Goal: Task Accomplishment & Management: Manage account settings

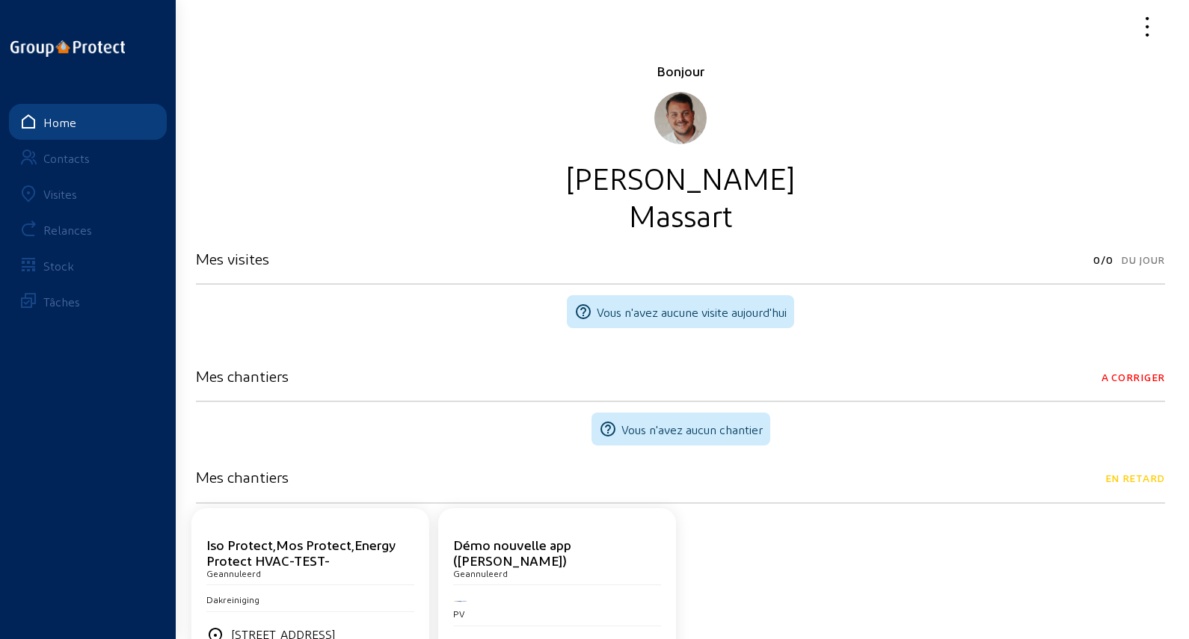
click at [106, 165] on link "Contacts" at bounding box center [88, 158] width 158 height 36
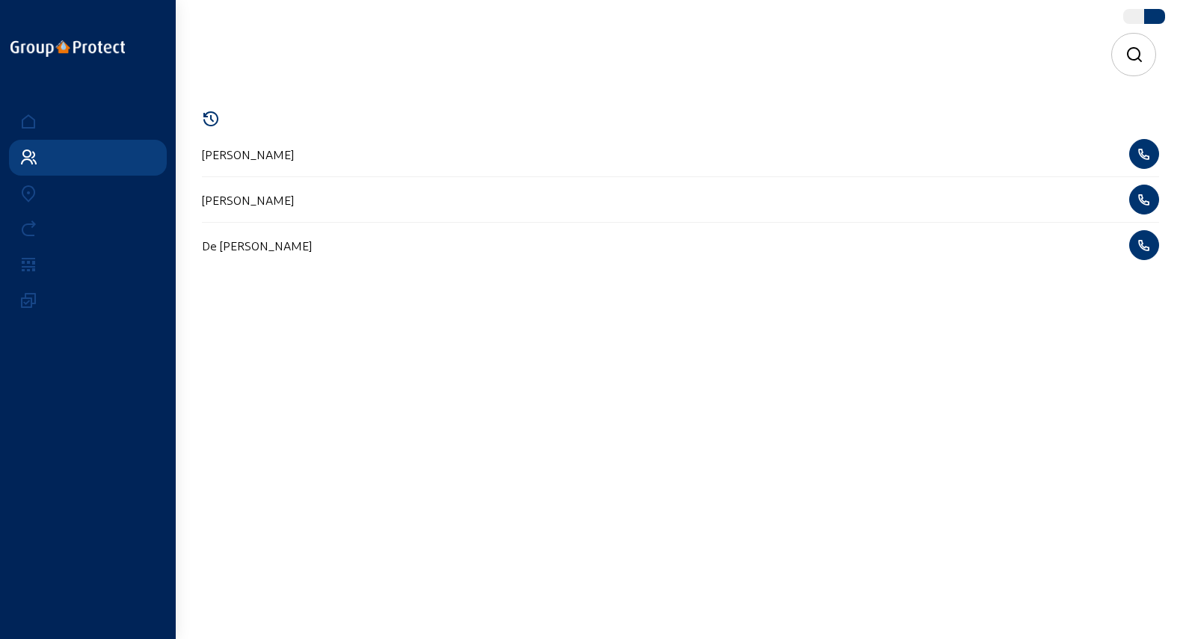
click at [1131, 47] on icon at bounding box center [1134, 55] width 19 height 18
click at [802, 69] on div at bounding box center [681, 55] width 926 height 42
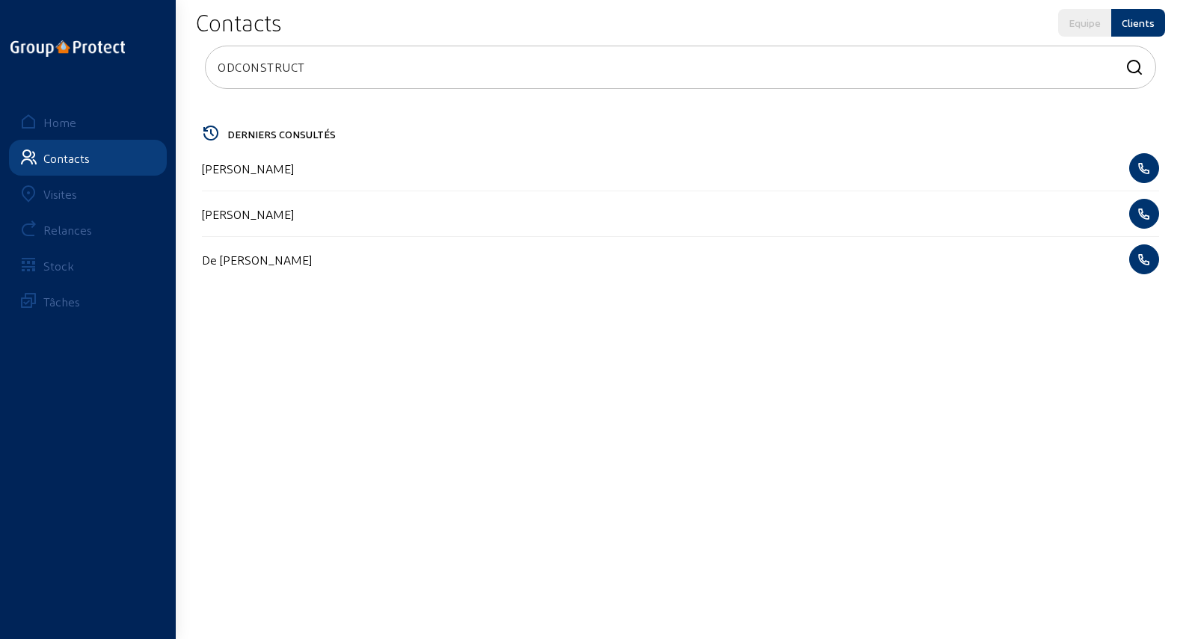
type input "ODCONSTRUCT"
click at [279, 176] on div "ODConstruct sa" at bounding box center [680, 168] width 957 height 45
click at [283, 168] on cam-list-title "ODConstruct sa" at bounding box center [243, 169] width 82 height 14
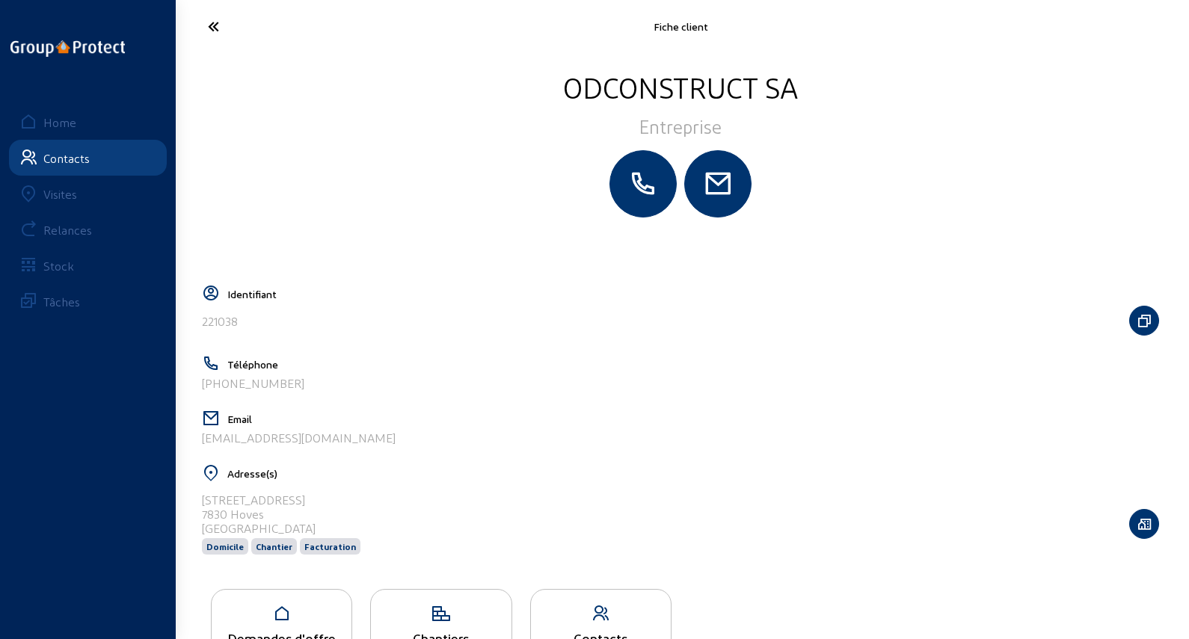
scroll to position [57, 0]
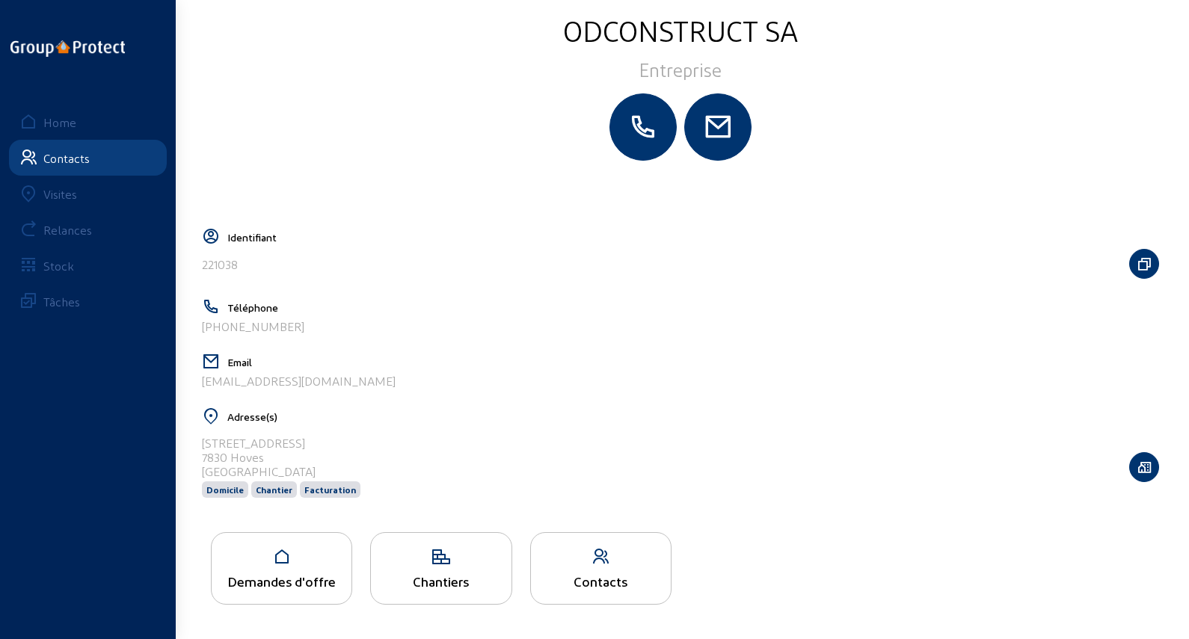
click at [283, 577] on div "Demandes d'offre" at bounding box center [282, 582] width 140 height 16
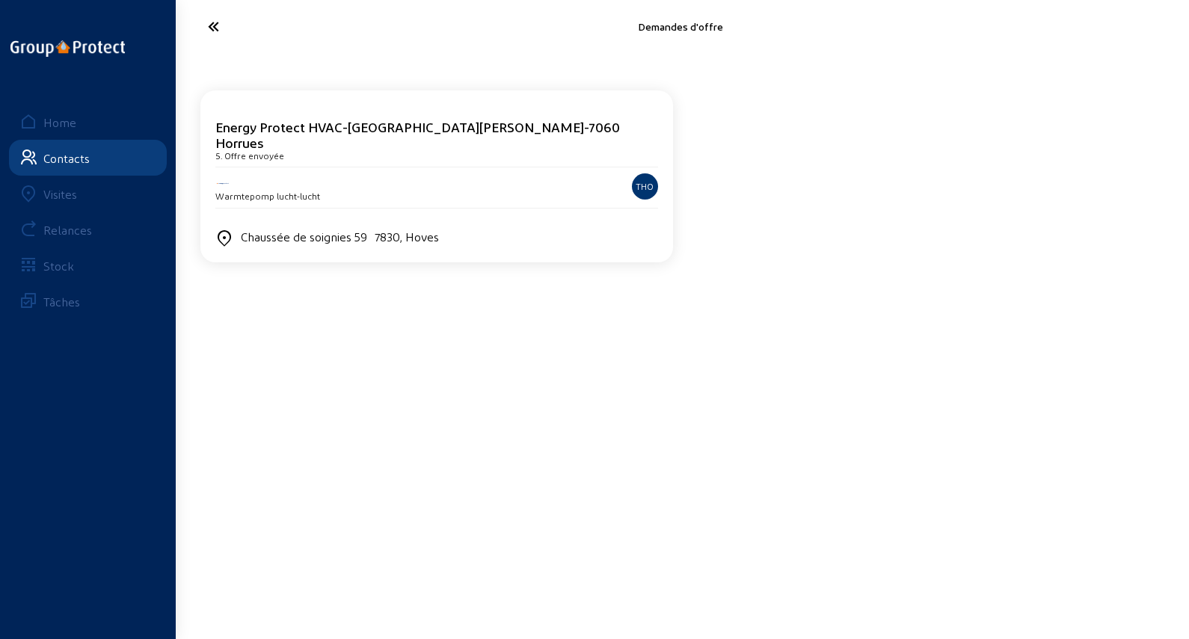
click at [402, 188] on div "Warmtepomp lucht-lucht" at bounding box center [359, 195] width 289 height 14
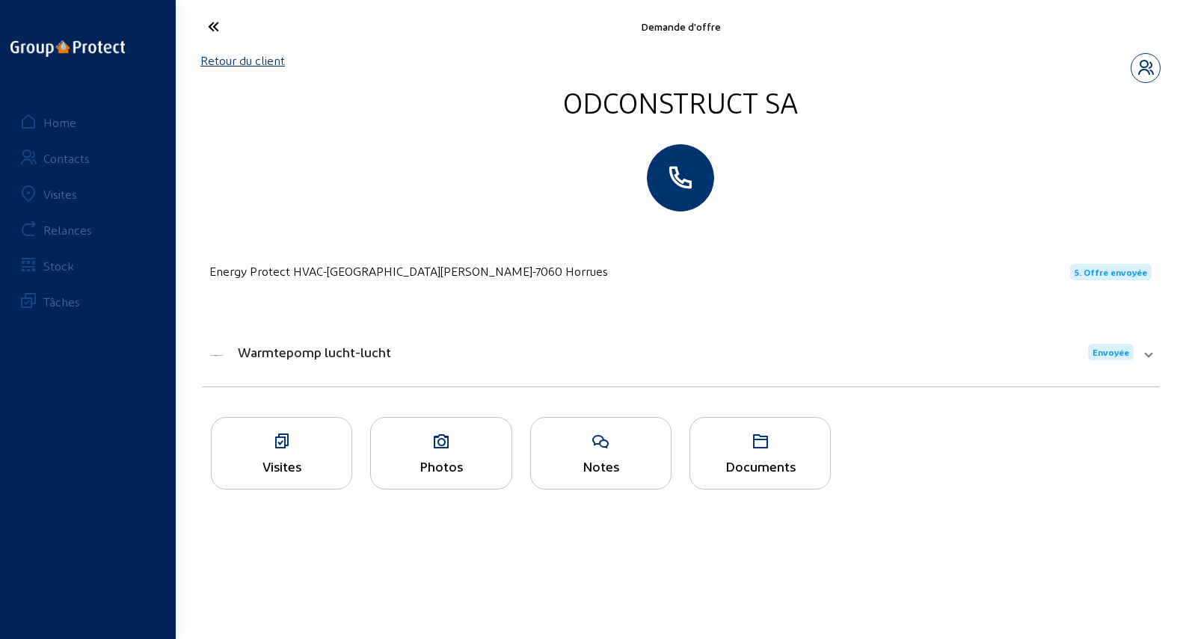
click at [249, 59] on link "Retour du client" at bounding box center [242, 60] width 85 height 14
click at [247, 64] on link "Retour du client" at bounding box center [242, 60] width 85 height 14
click at [242, 63] on link "Retour du client" at bounding box center [242, 60] width 85 height 14
click at [248, 61] on link "Retour du client" at bounding box center [242, 60] width 85 height 14
click at [240, 61] on link "Retour du client" at bounding box center [242, 60] width 85 height 14
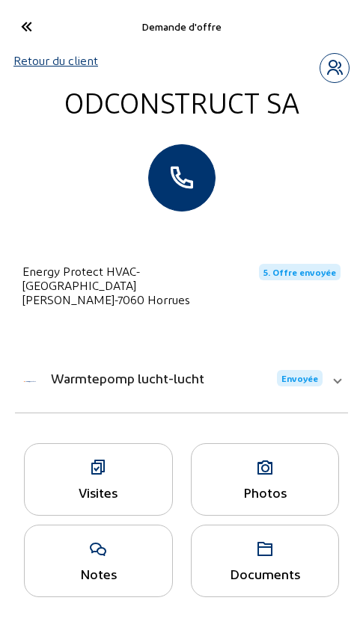
click at [57, 59] on link "Retour du client" at bounding box center [55, 60] width 85 height 14
click at [273, 370] on div "Warmtepomp lucht-lucht Envoyée" at bounding box center [172, 378] width 300 height 16
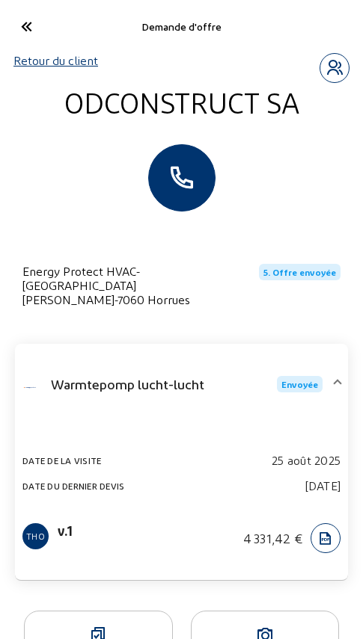
click at [228, 377] on div "Warmtepomp lucht-lucht Envoyée" at bounding box center [172, 384] width 300 height 16
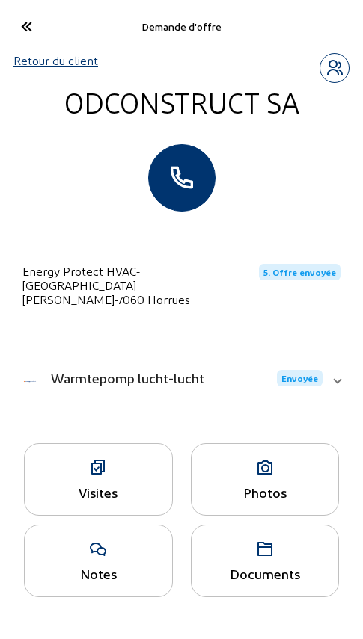
click at [119, 467] on div "Visites" at bounding box center [98, 479] width 149 height 73
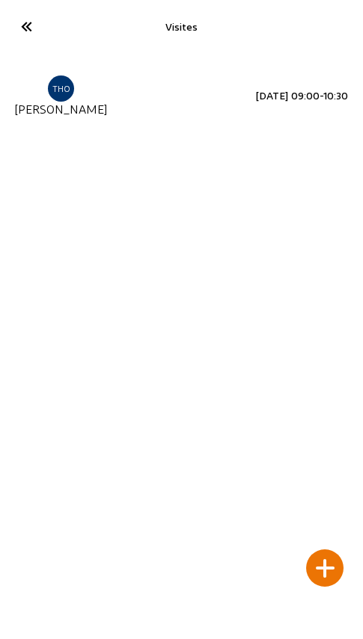
click at [27, 22] on icon at bounding box center [30, 26] width 34 height 26
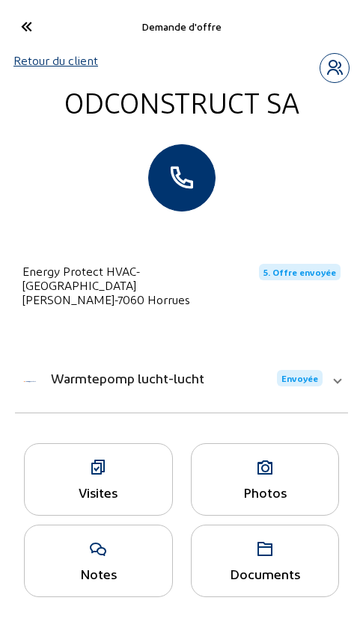
click at [114, 370] on span "Warmtepomp lucht-lucht" at bounding box center [127, 378] width 153 height 16
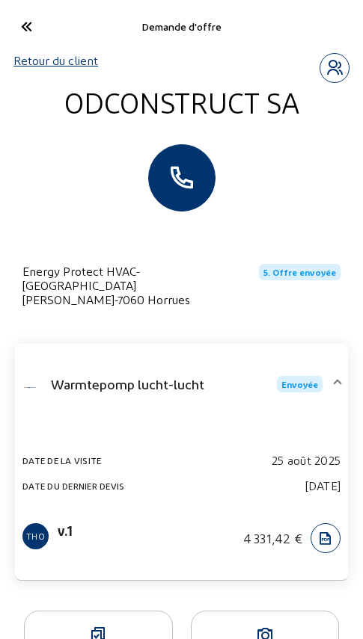
click at [114, 359] on mat-expansion-panel-header "Warmtepomp lucht-lucht Envoyée" at bounding box center [181, 384] width 333 height 63
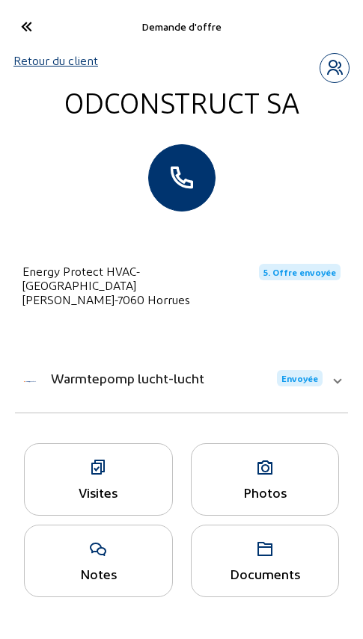
click at [62, 58] on link "Retour du client" at bounding box center [55, 60] width 85 height 14
click at [32, 67] on link "Retour du client" at bounding box center [55, 60] width 85 height 14
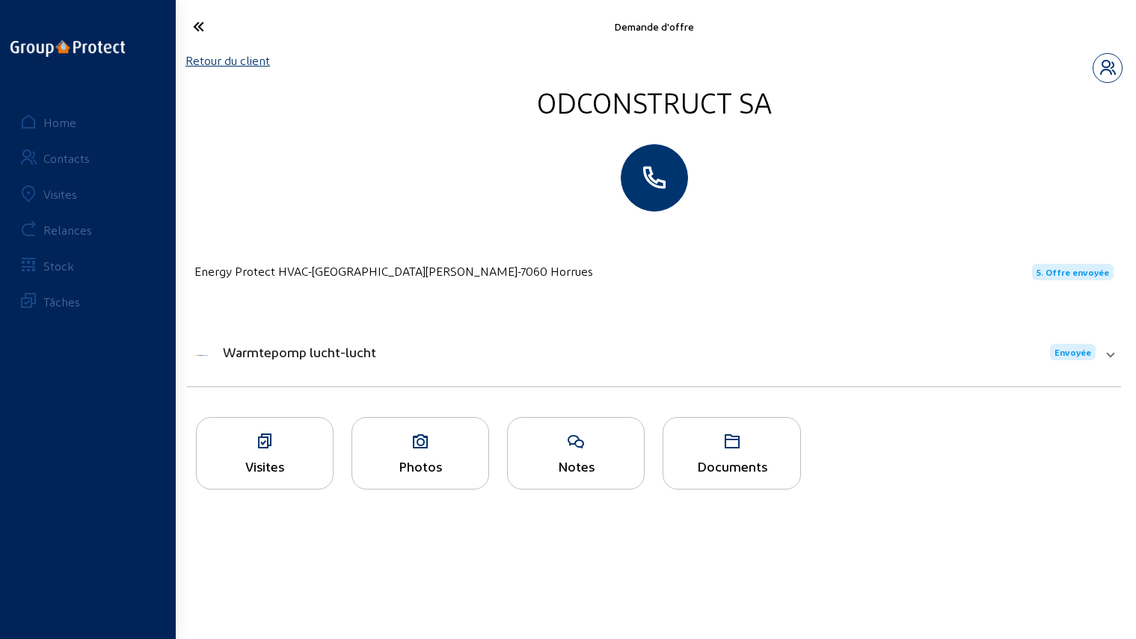
click at [78, 234] on div "Relances" at bounding box center [67, 230] width 49 height 14
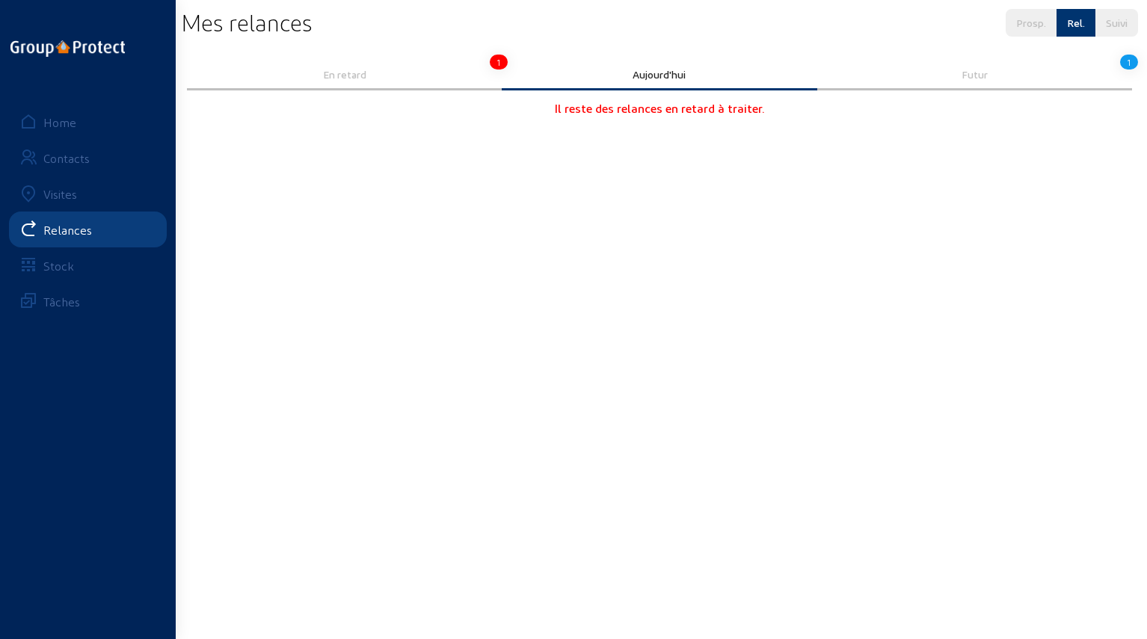
click at [383, 69] on div "En retard" at bounding box center [344, 74] width 294 height 13
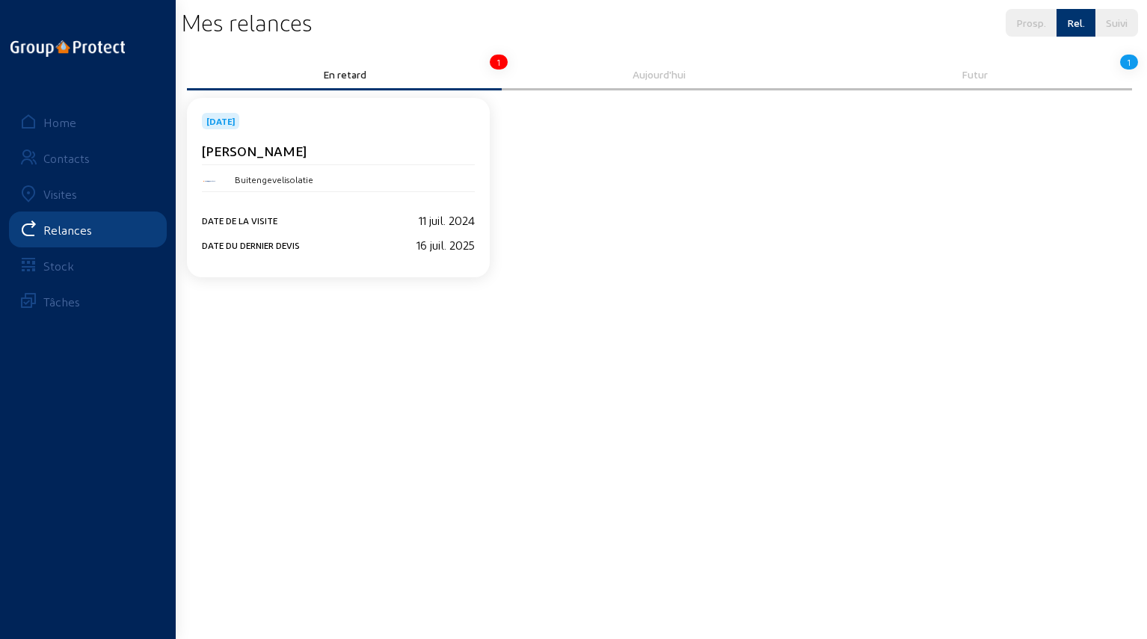
click at [692, 79] on div "Aujourd'hui" at bounding box center [659, 74] width 294 height 13
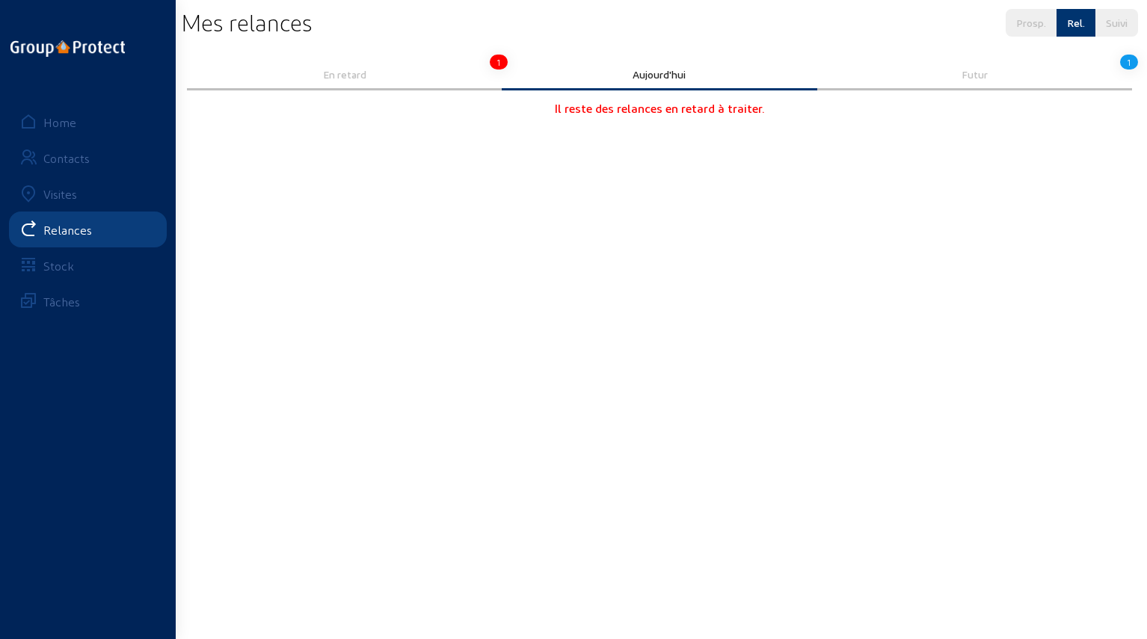
click at [962, 73] on div "Futur" at bounding box center [975, 74] width 294 height 13
click at [378, 77] on div "En retard" at bounding box center [344, 74] width 294 height 13
click at [109, 156] on link "Contacts" at bounding box center [88, 158] width 158 height 36
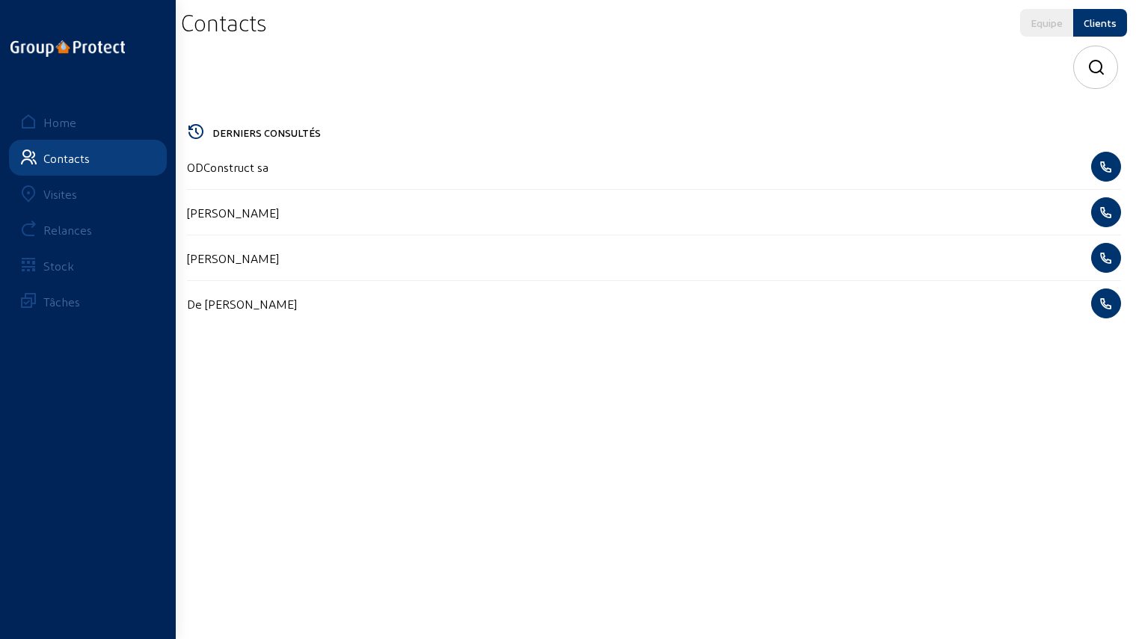
click at [221, 171] on cam-list-title "ODConstruct sa" at bounding box center [228, 167] width 82 height 14
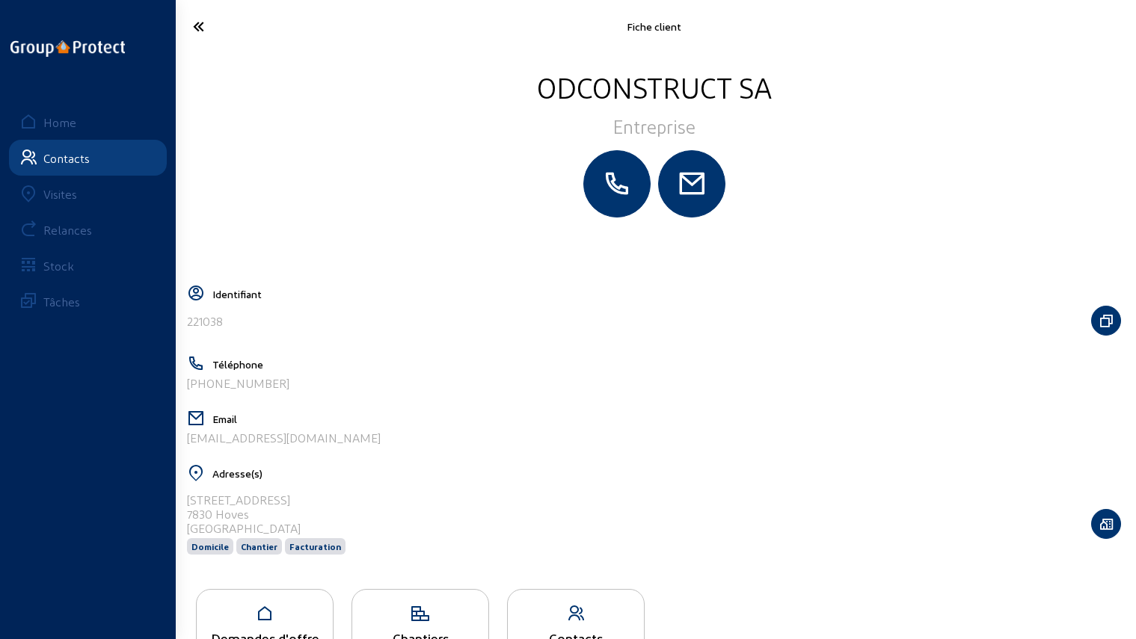
scroll to position [57, 0]
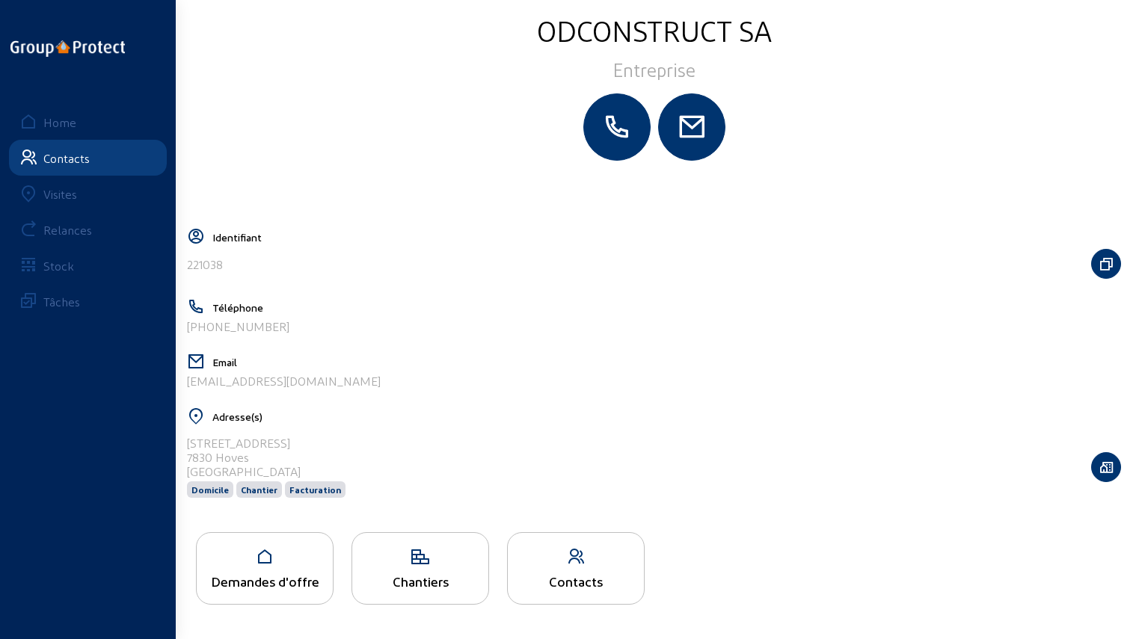
click at [278, 596] on div "Demandes d'offre" at bounding box center [265, 568] width 138 height 73
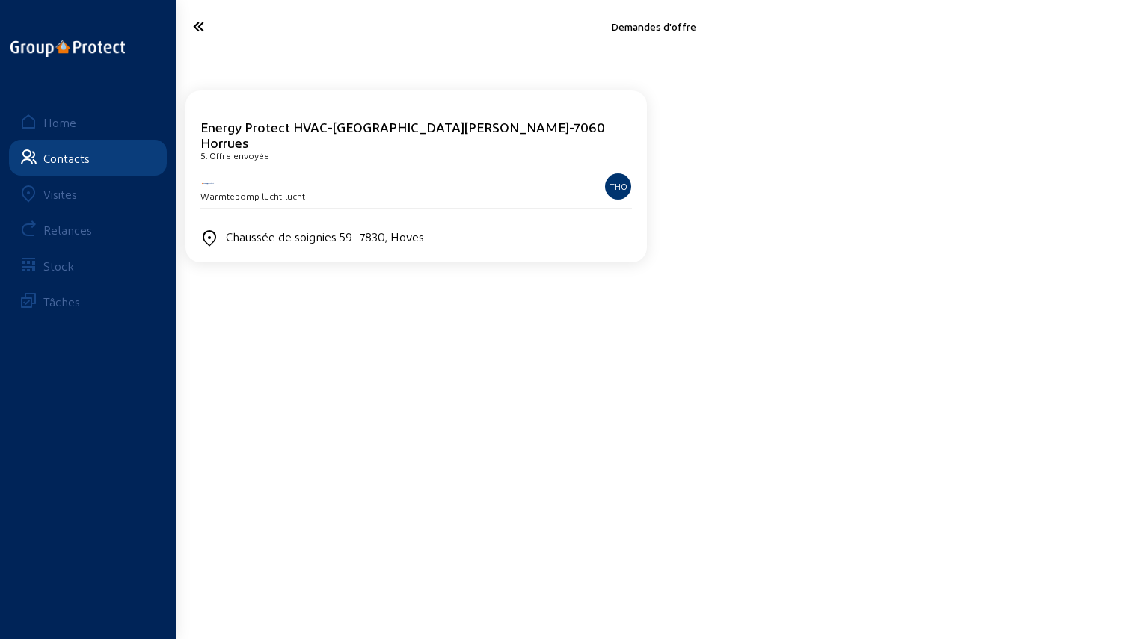
click at [301, 189] on div "Warmtepomp lucht-lucht THO" at bounding box center [415, 188] width 431 height 40
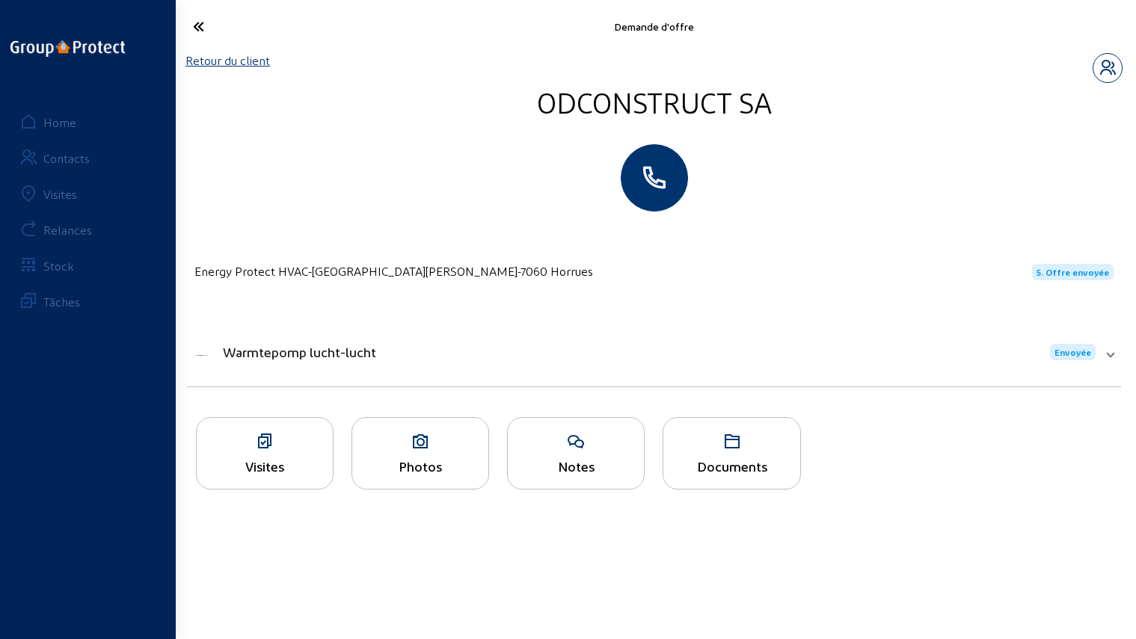
click at [224, 64] on link "Retour du client" at bounding box center [227, 60] width 85 height 14
click at [551, 340] on mat-expansion-panel-header "Warmtepomp lucht-lucht Envoyée" at bounding box center [654, 352] width 934 height 51
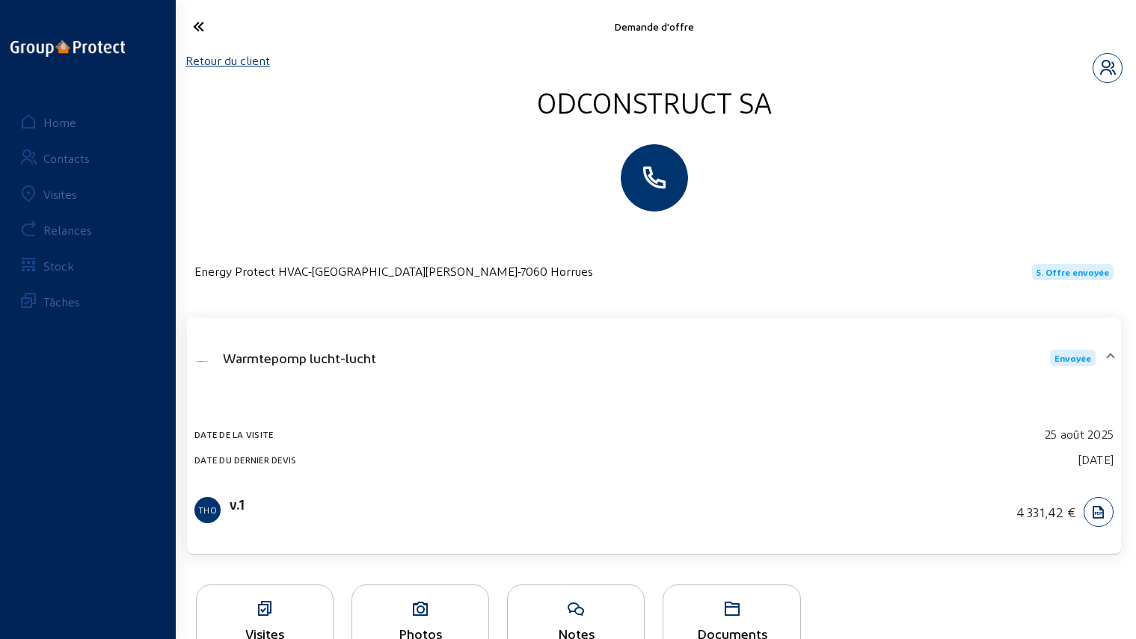
click at [339, 196] on div at bounding box center [653, 177] width 937 height 67
click at [236, 61] on link "Retour du client" at bounding box center [227, 60] width 85 height 14
